Goal: Information Seeking & Learning: Learn about a topic

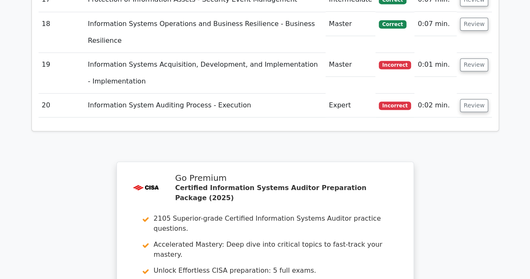
scroll to position [1799, 0]
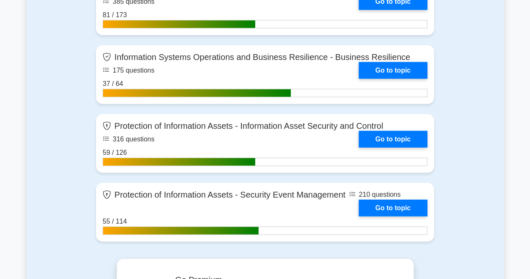
scroll to position [1021, 0]
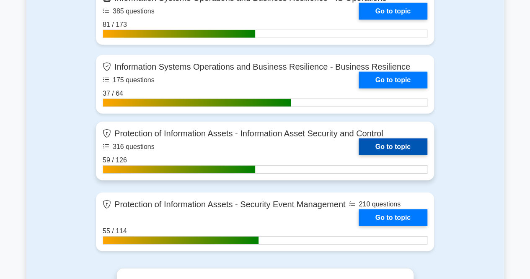
click at [391, 144] on link "Go to topic" at bounding box center [393, 146] width 69 height 17
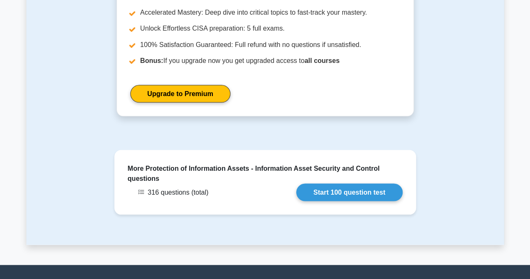
scroll to position [765, 0]
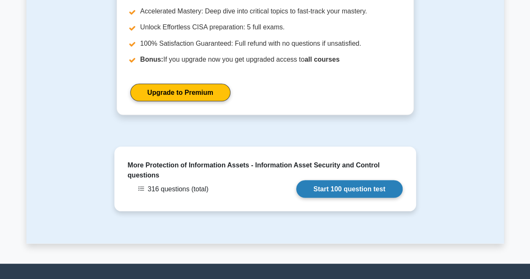
click at [337, 180] on link "Start 100 question test" at bounding box center [349, 189] width 106 height 18
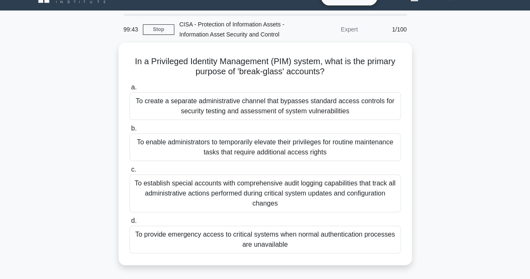
scroll to position [14, 0]
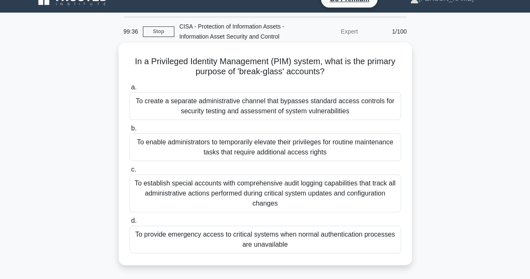
click at [243, 109] on div "To create a separate administrative channel that bypasses standard access contr…" at bounding box center [265, 106] width 272 height 28
click at [129, 90] on input "a. To create a separate administrative channel that bypasses standard access co…" at bounding box center [129, 87] width 0 height 5
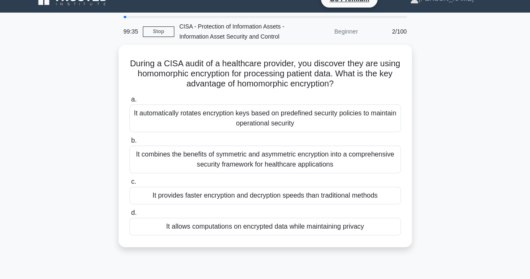
scroll to position [0, 0]
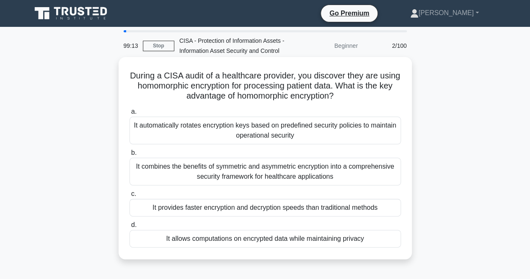
click at [246, 129] on div "It automatically rotates encryption keys based on predefined security policies …" at bounding box center [265, 131] width 272 height 28
click at [129, 114] on input "a. It automatically rotates encryption keys based on predefined security polici…" at bounding box center [129, 111] width 0 height 5
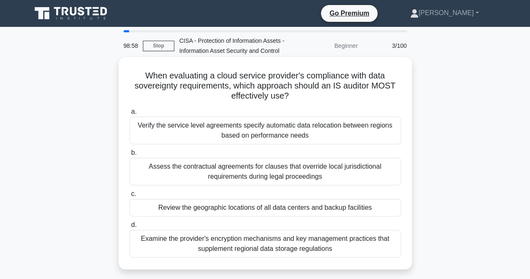
click at [215, 211] on div "Review the geographic locations of all data centers and backup facilities" at bounding box center [265, 208] width 272 height 18
click at [129, 197] on input "c. Review the geographic locations of all data centers and backup facilities" at bounding box center [129, 193] width 0 height 5
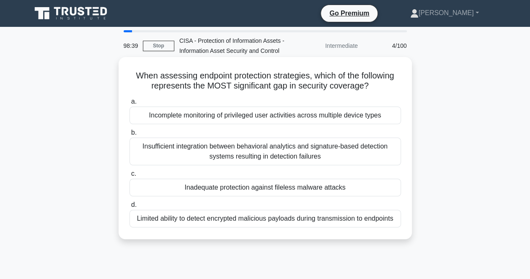
click at [224, 153] on div "Insufficient integration between behavioral analytics and signature-based detec…" at bounding box center [265, 151] width 272 height 28
click at [129, 135] on input "b. Insufficient integration between behavioral analytics and signature-based de…" at bounding box center [129, 132] width 0 height 5
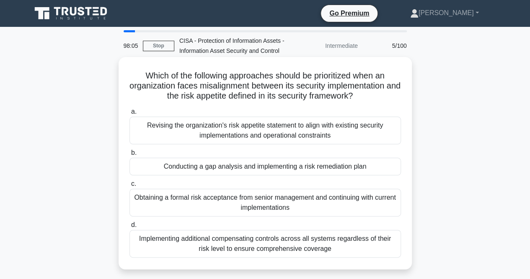
click at [280, 130] on div "Revising the organization's risk appetite statement to align with existing secu…" at bounding box center [265, 131] width 272 height 28
click at [129, 114] on input "a. Revising the organization's risk appetite statement to align with existing s…" at bounding box center [129, 111] width 0 height 5
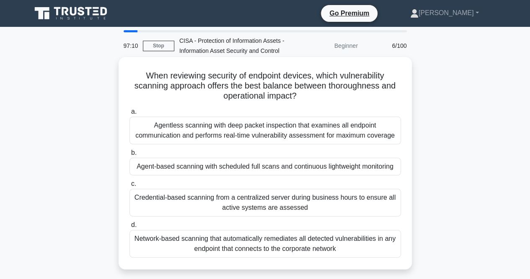
click at [209, 131] on div "Agentless scanning with deep packet inspection that examines all endpoint commu…" at bounding box center [265, 131] width 272 height 28
click at [129, 114] on input "a. Agentless scanning with deep packet inspection that examines all endpoint co…" at bounding box center [129, 111] width 0 height 5
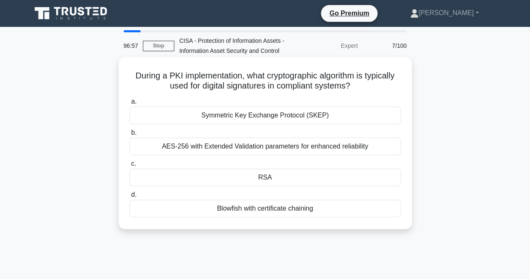
click at [264, 177] on div "RSA" at bounding box center [265, 177] width 272 height 18
click at [129, 166] on input "c. RSA" at bounding box center [129, 163] width 0 height 5
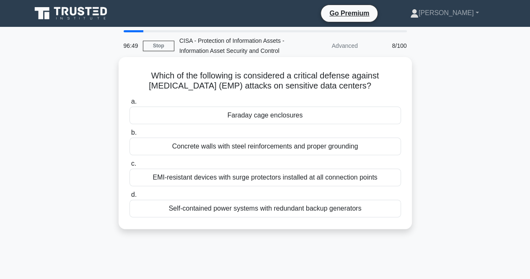
click at [267, 149] on div "Concrete walls with steel reinforcements and proper grounding" at bounding box center [265, 146] width 272 height 18
click at [129, 135] on input "b. Concrete walls with steel reinforcements and proper grounding" at bounding box center [129, 132] width 0 height 5
